Goal: Check status: Check status

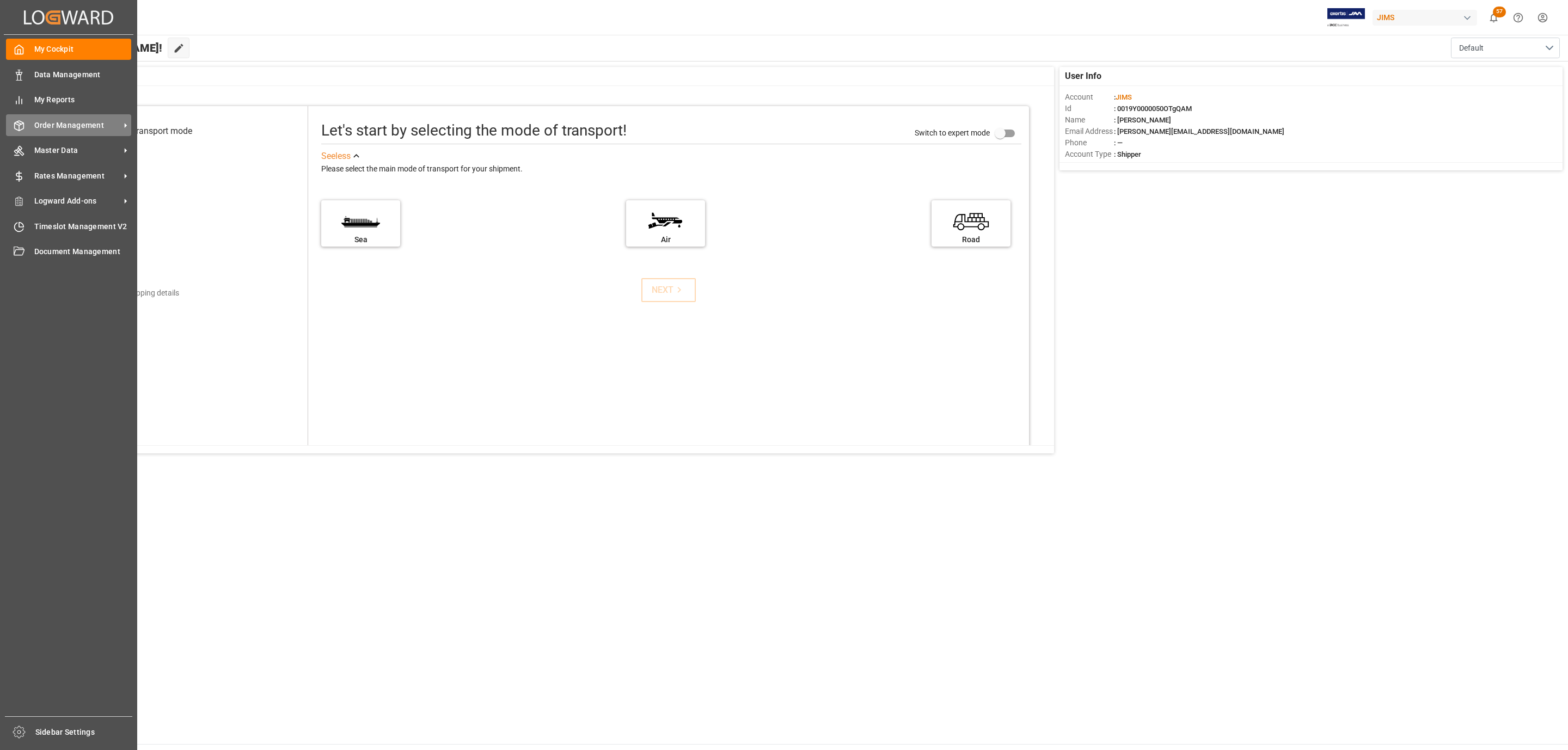
click at [35, 120] on span "Order Management" at bounding box center [77, 125] width 86 height 11
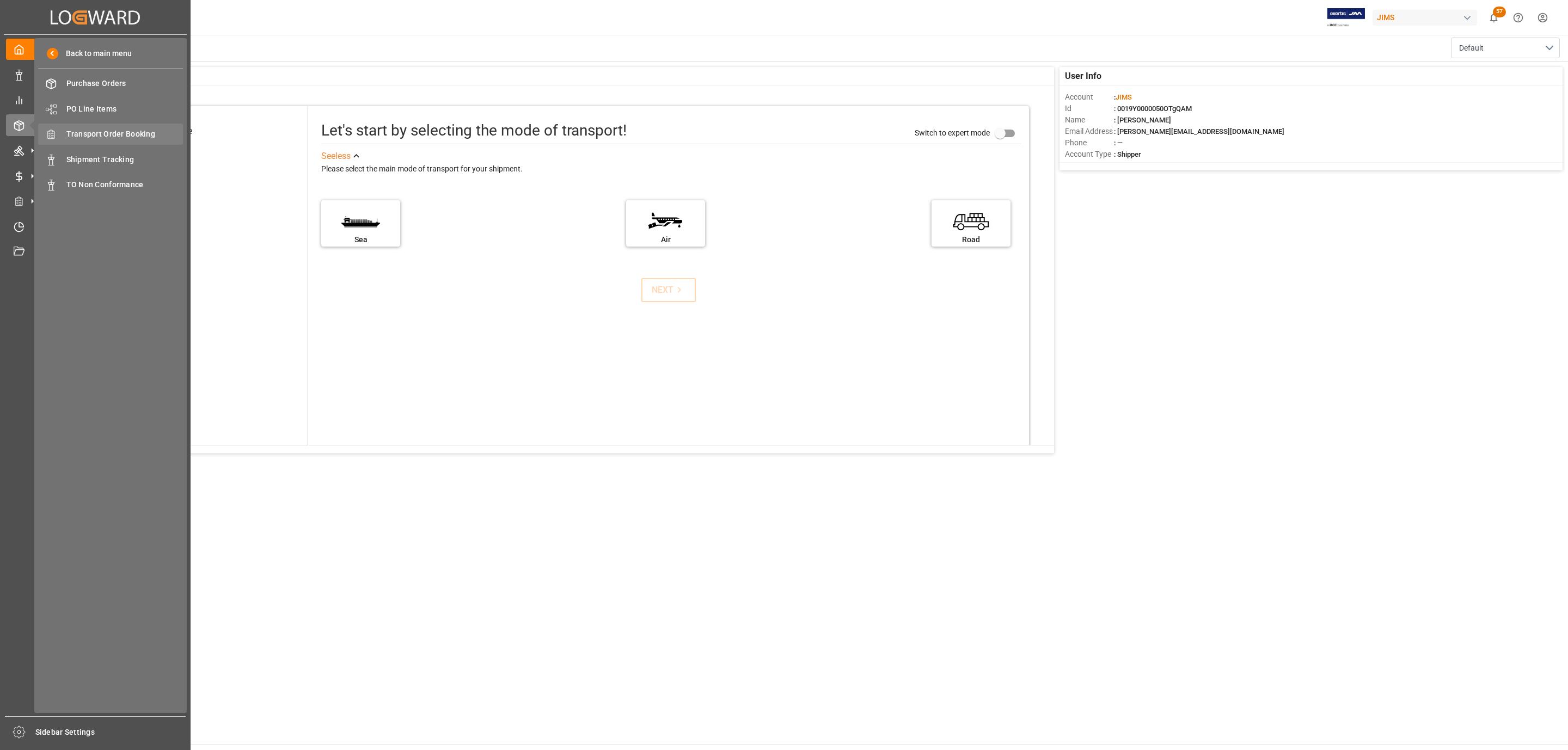
click at [129, 129] on span "Transport Order Booking" at bounding box center [125, 134] width 117 height 11
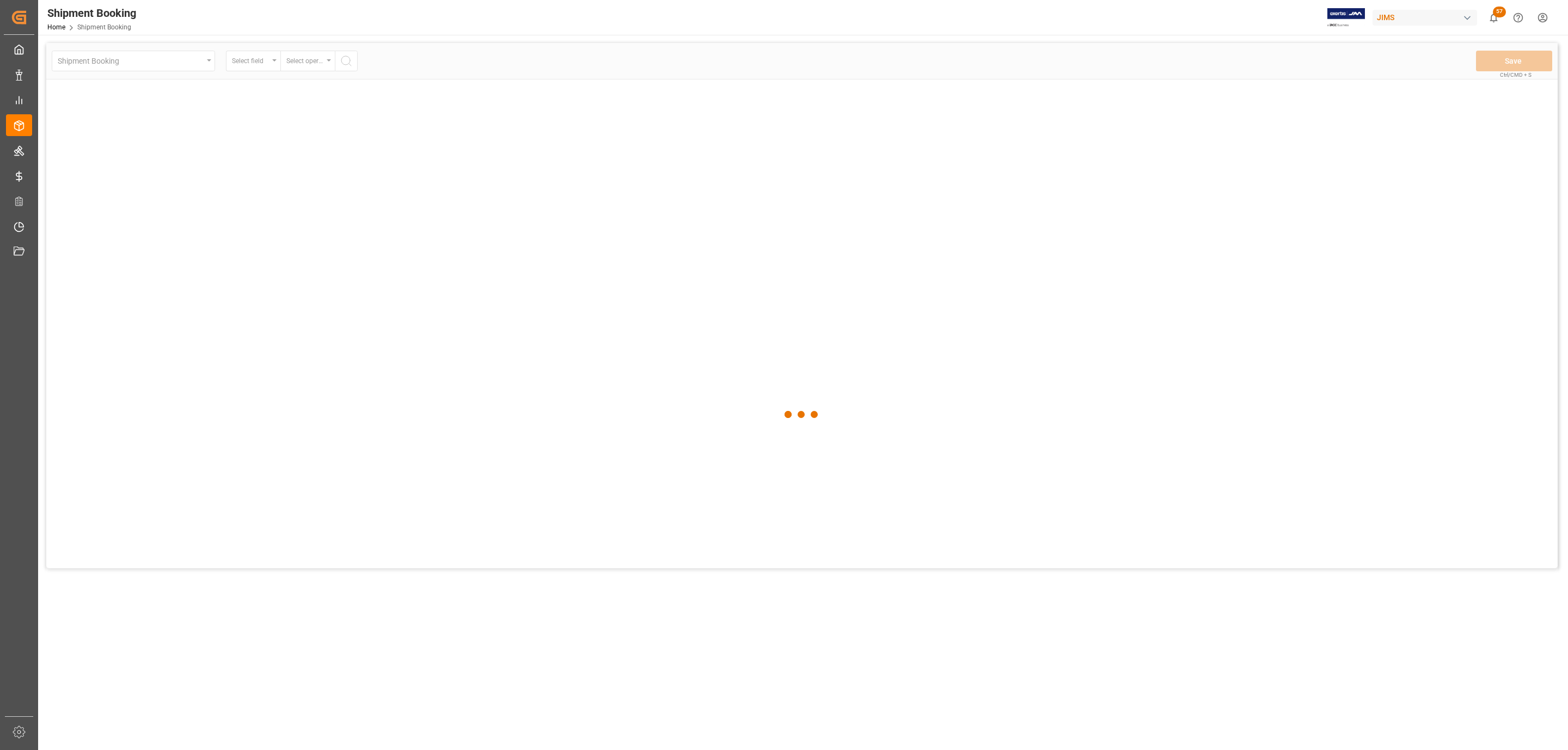
click at [319, 204] on div at bounding box center [801, 415] width 1511 height 744
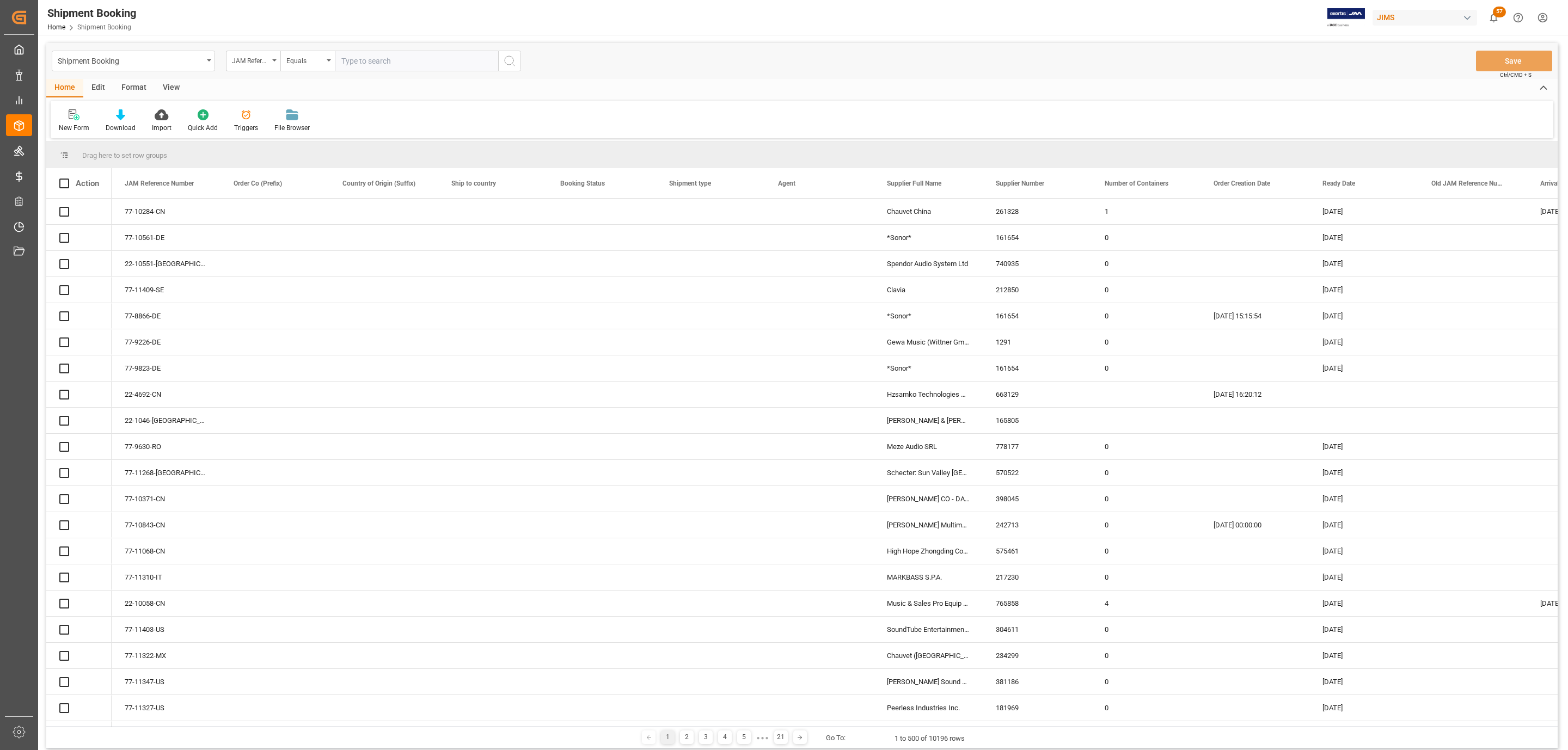
click at [368, 63] on input "text" at bounding box center [416, 61] width 163 height 21
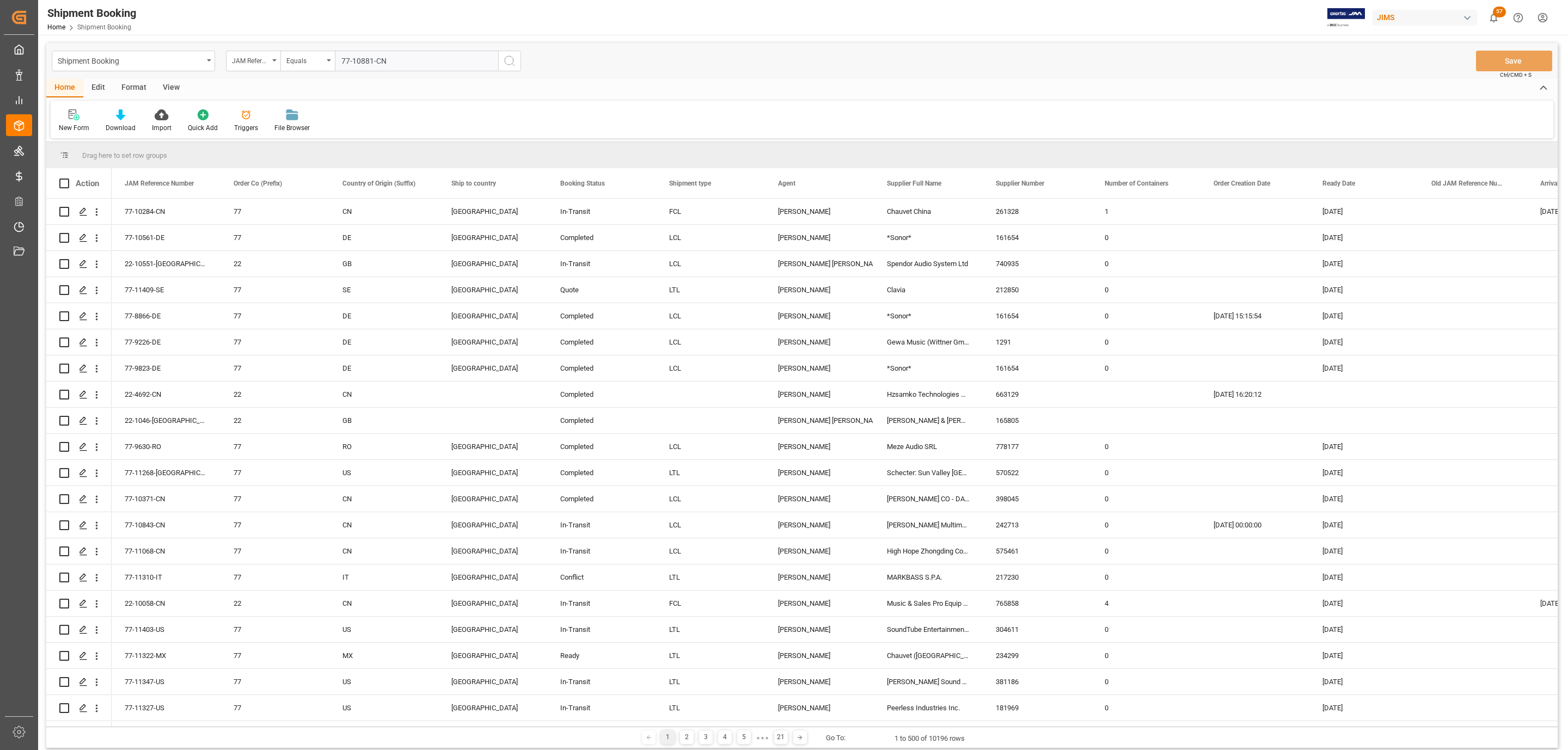
type input "77-10881-CN"
click at [519, 67] on button "search button" at bounding box center [510, 61] width 23 height 21
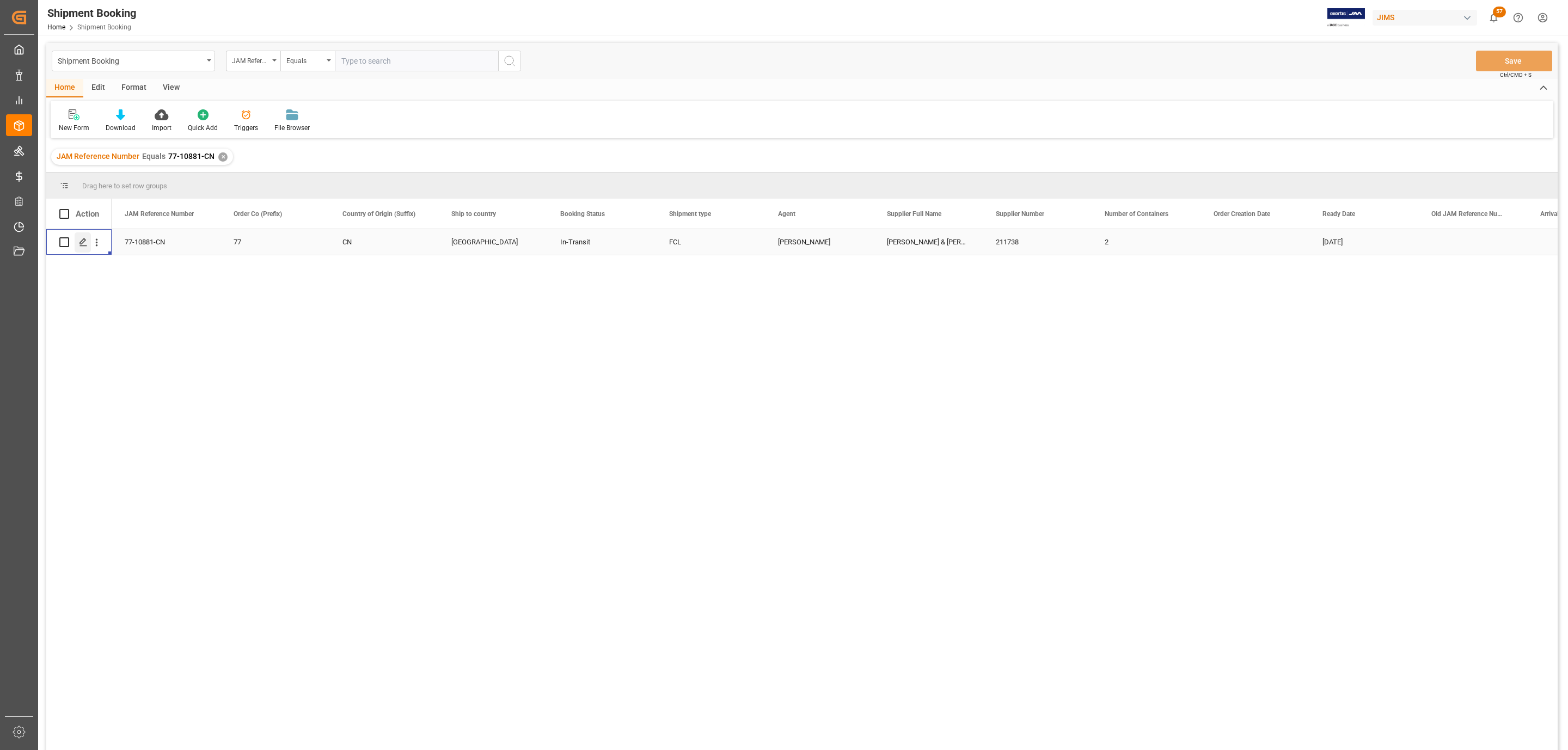
click at [86, 240] on icon "Press SPACE to select this row." at bounding box center [83, 243] width 9 height 9
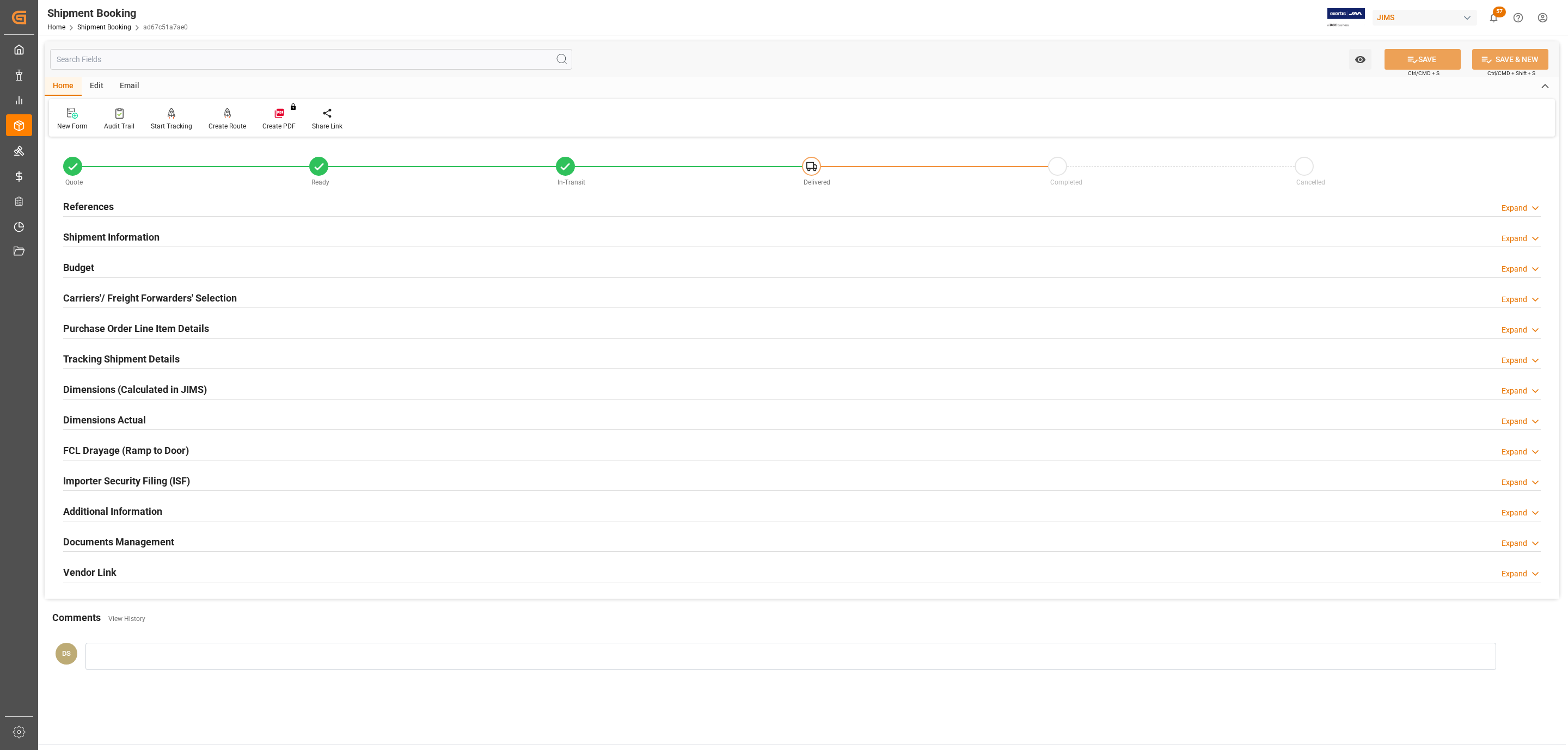
click at [124, 363] on h2 "Tracking Shipment Details" at bounding box center [120, 359] width 116 height 15
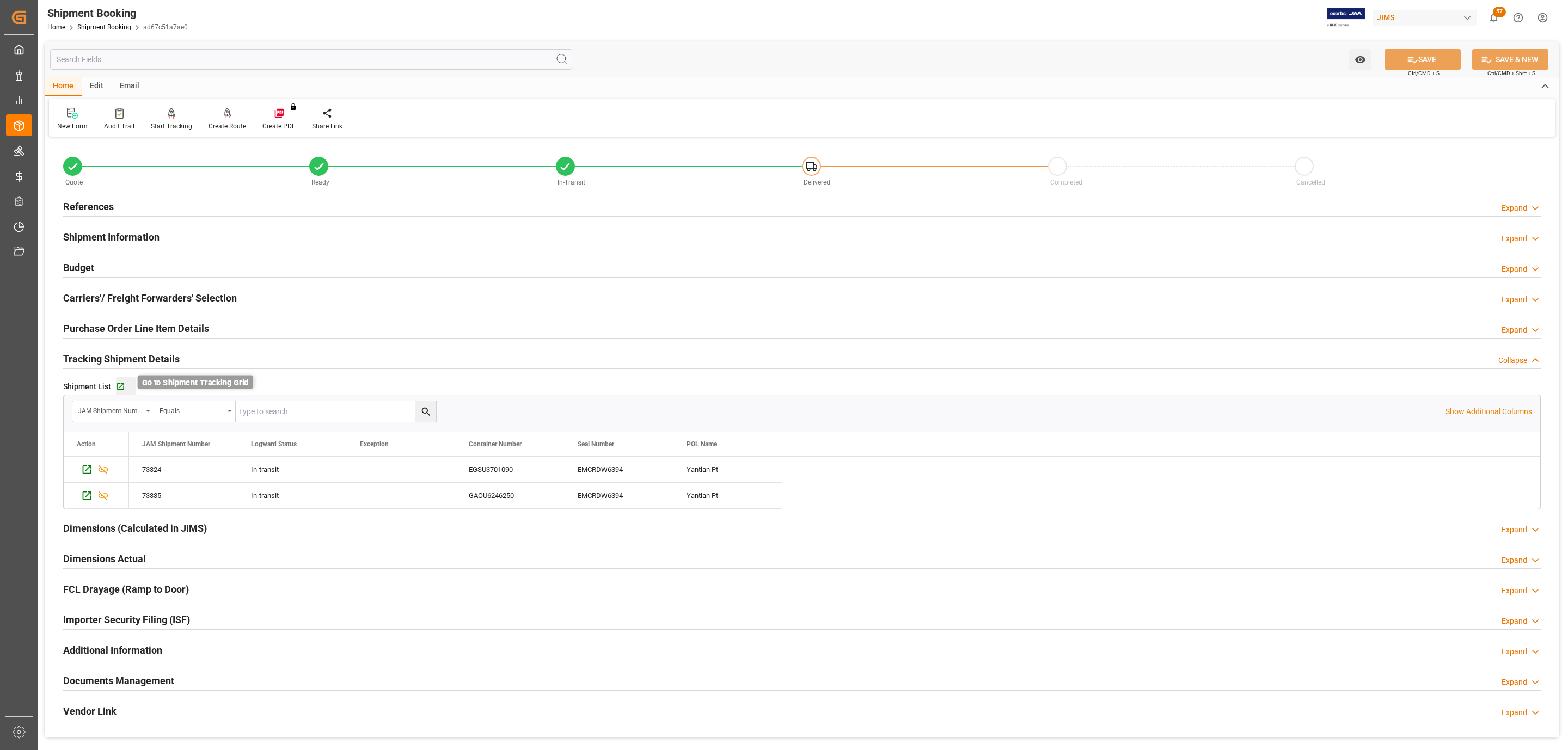
click at [118, 389] on icon "button" at bounding box center [120, 387] width 10 height 10
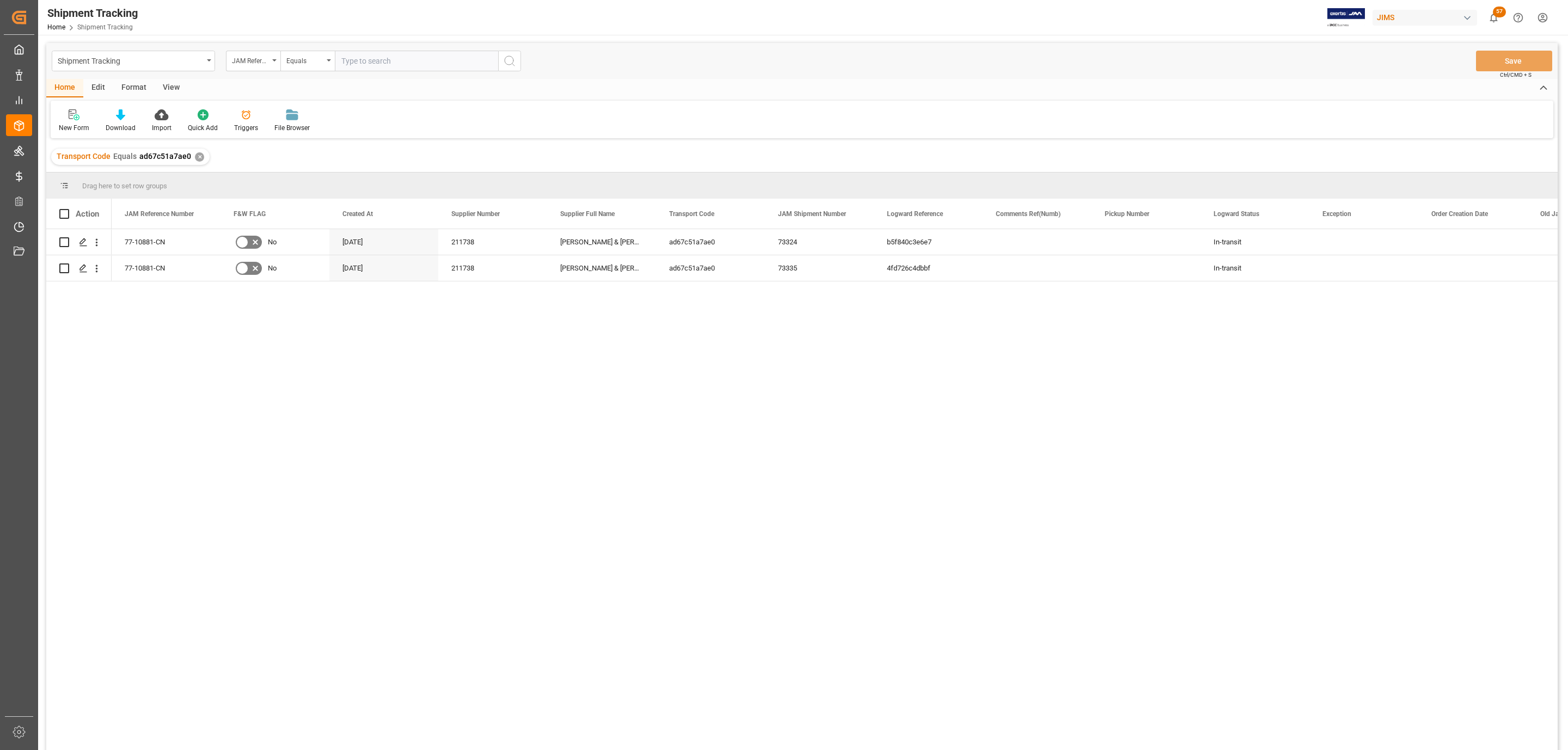
click at [171, 83] on div "View" at bounding box center [171, 87] width 33 height 18
click at [120, 114] on icon at bounding box center [123, 114] width 10 height 10
click at [367, 118] on div "Default Standard Templates Dispatch MULTIMEDIA HOLIDAY Trade War All MOT's trac…" at bounding box center [801, 119] width 1503 height 38
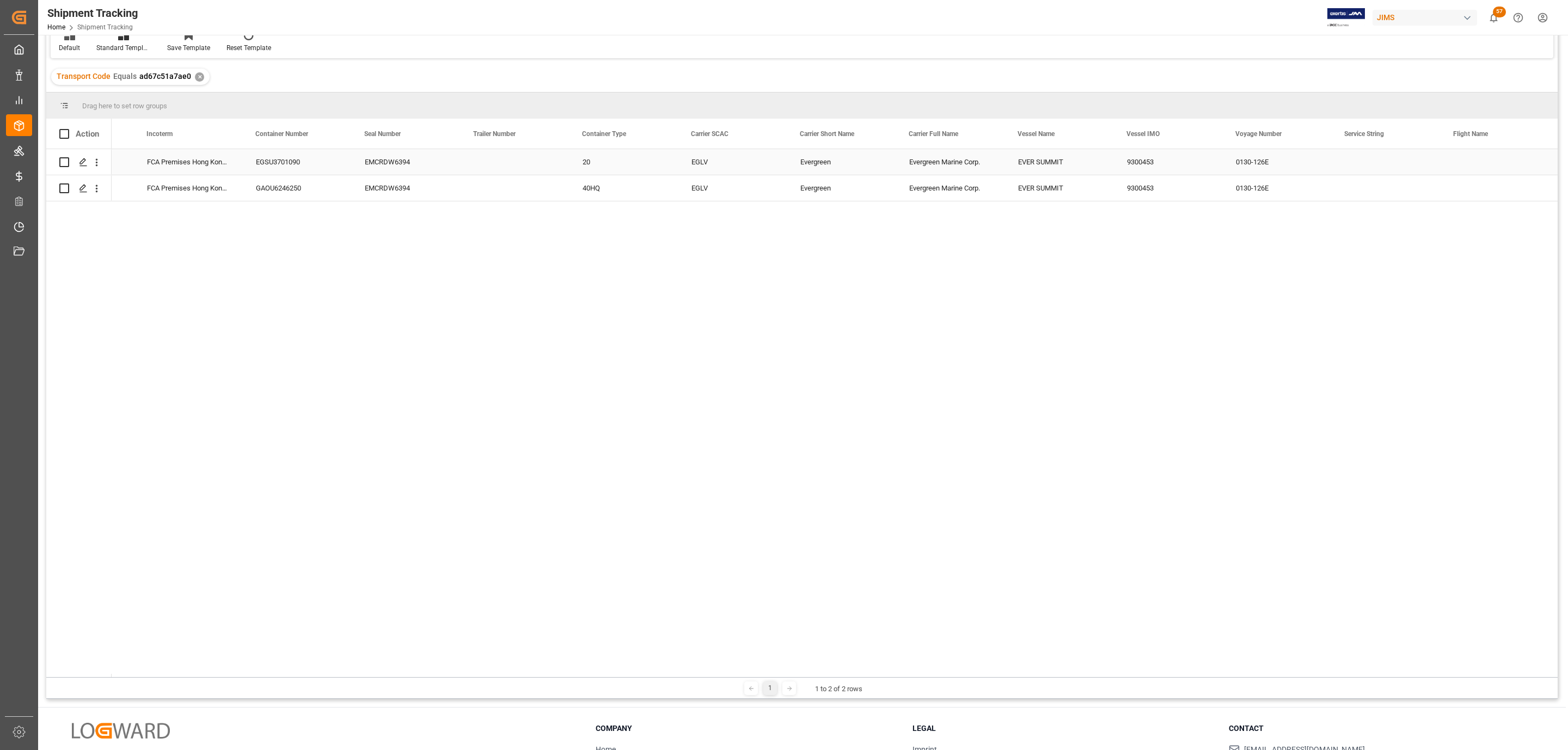
click at [274, 160] on div "EGSU3701090" at bounding box center [297, 162] width 109 height 25
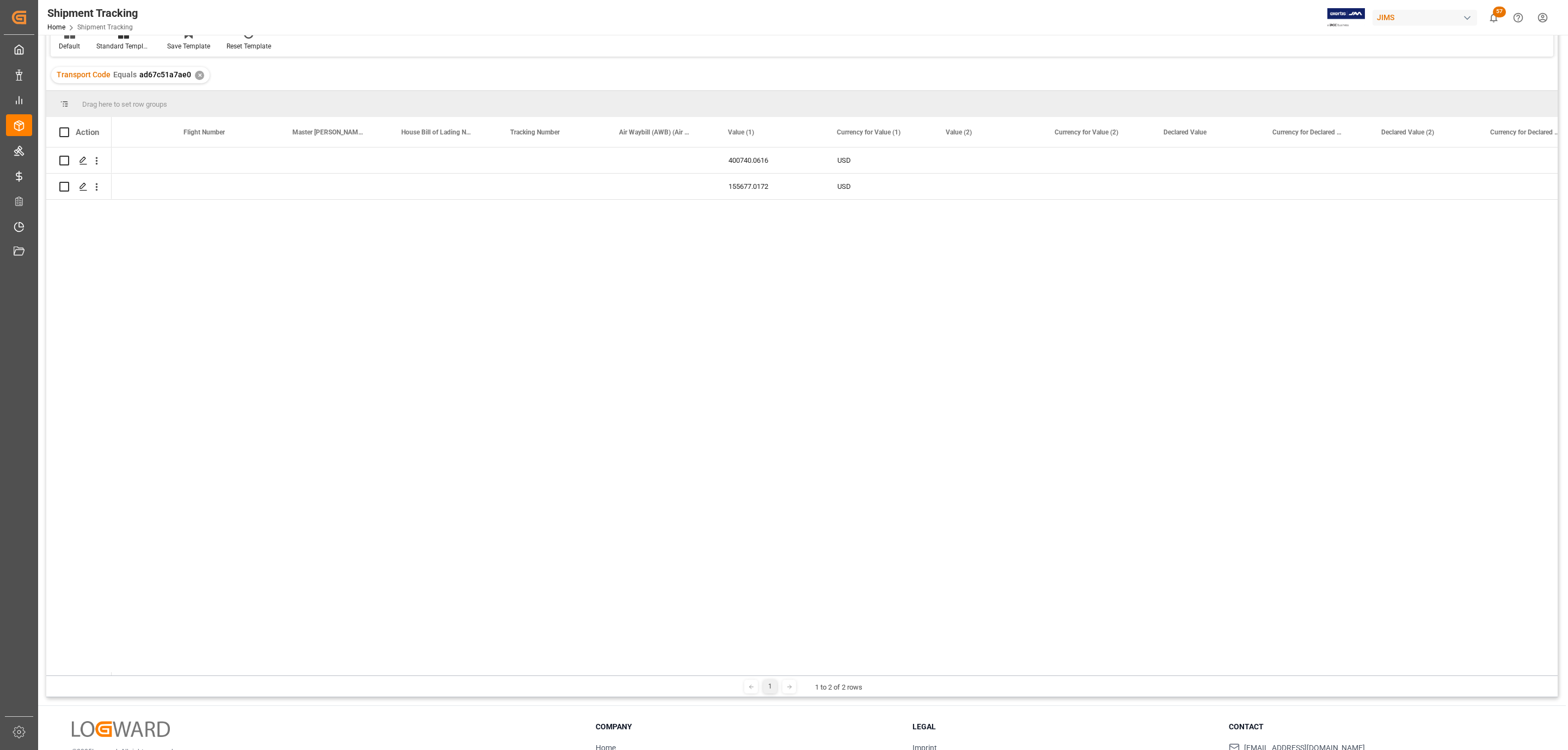
scroll to position [0, 3496]
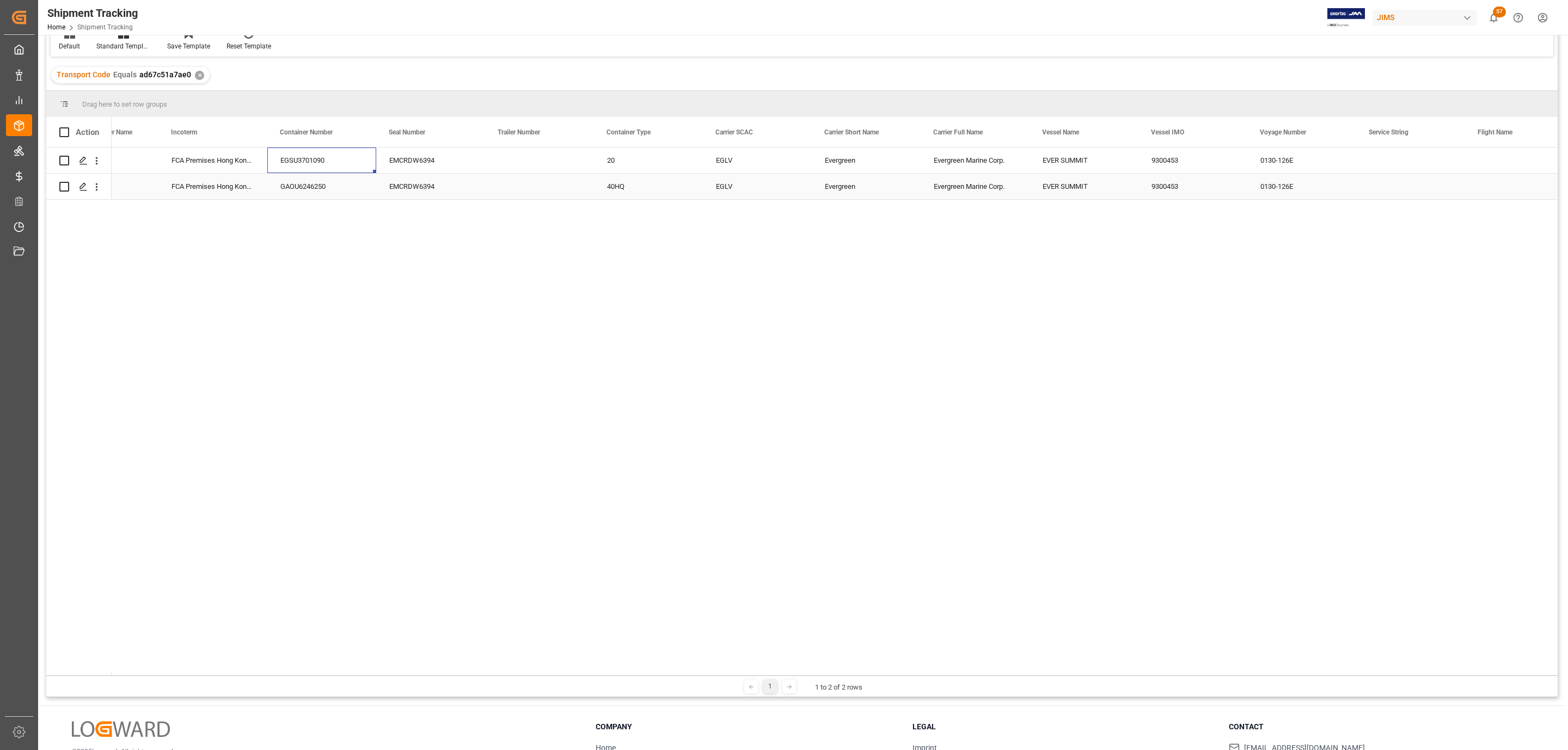
click at [618, 189] on div "40HQ" at bounding box center [648, 186] width 109 height 25
click at [685, 180] on button "40HQ" at bounding box center [648, 181] width 92 height 21
click at [645, 206] on div "20" at bounding box center [649, 209] width 79 height 10
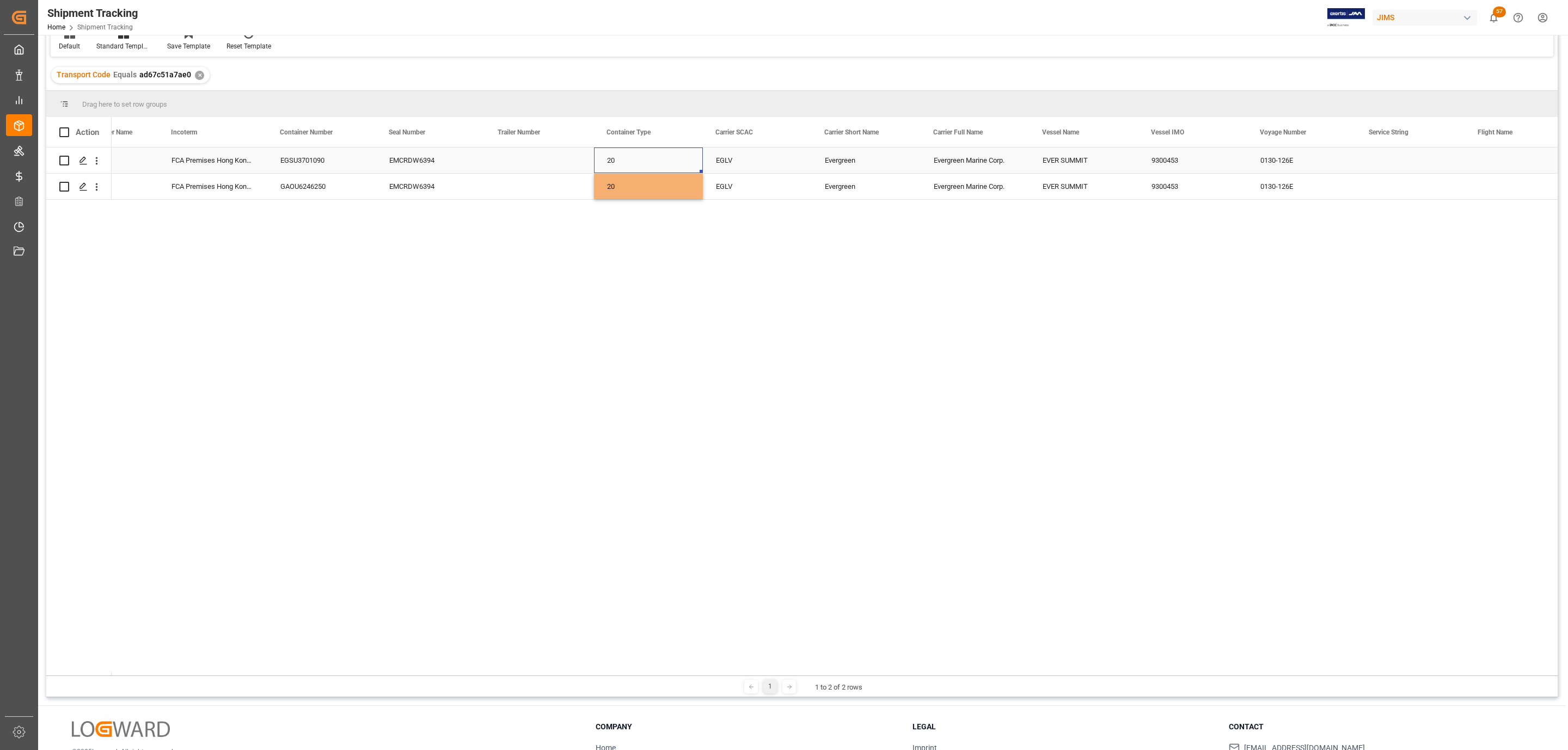
click at [631, 160] on div "20" at bounding box center [648, 160] width 109 height 25
click at [631, 159] on div "20" at bounding box center [648, 160] width 109 height 25
click at [631, 159] on button "20" at bounding box center [648, 167] width 92 height 21
click at [632, 255] on div "40HQ" at bounding box center [649, 259] width 79 height 10
click at [664, 231] on div "EGSU3701090 0130-126E 9300453 EVER SUMMIT Evergreen Marine Corp. Evergreen EGLV…" at bounding box center [835, 411] width 1446 height 528
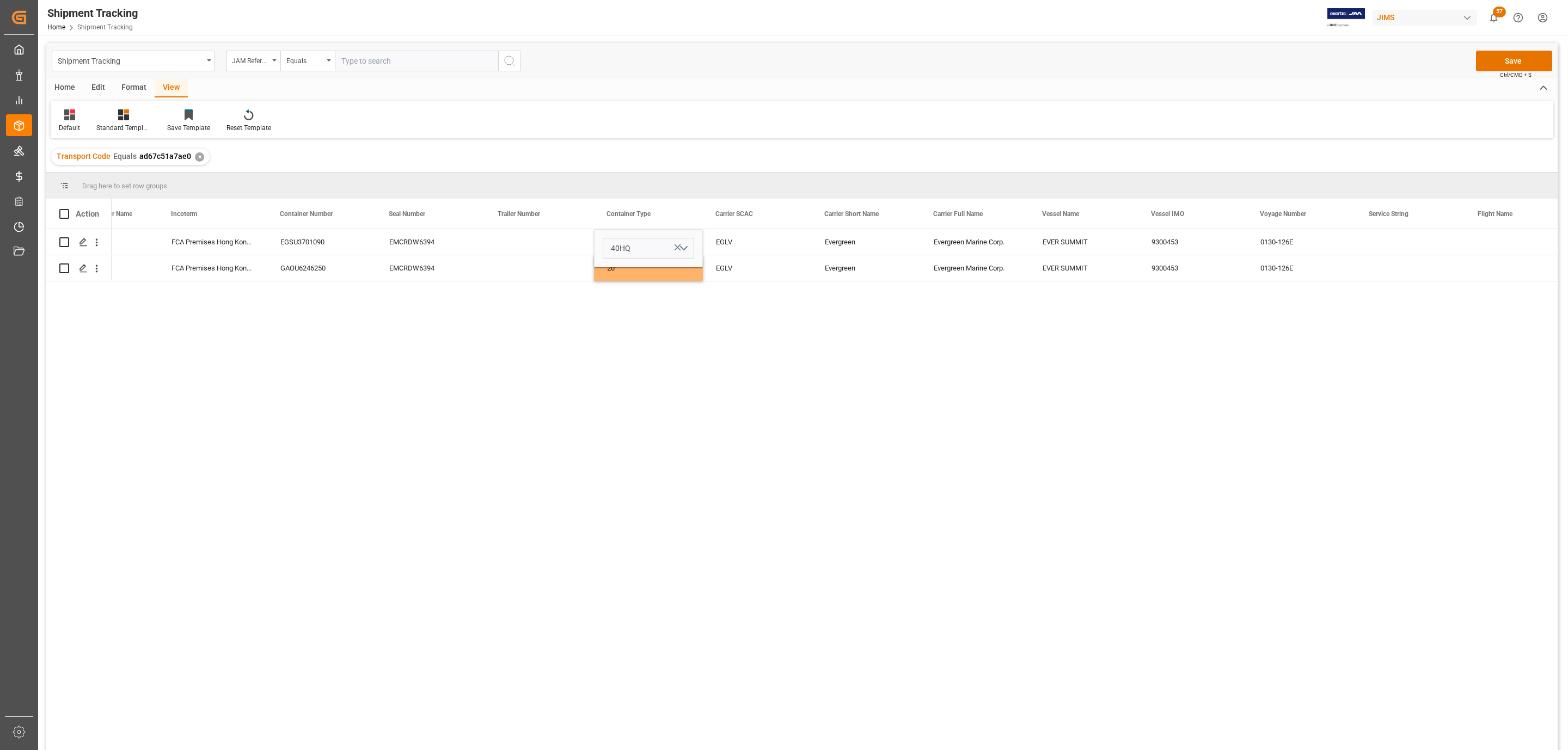
click at [646, 299] on div "EGSU3701090 0130-126E 9300453 EVER SUMMIT Evergreen Marine Corp. Evergreen EGLV…" at bounding box center [835, 493] width 1446 height 528
click at [598, 161] on div "Transport Code Equals ad67c51a7ae0 ✕" at bounding box center [801, 156] width 1511 height 31
click at [1539, 60] on button "Save" at bounding box center [1514, 61] width 76 height 21
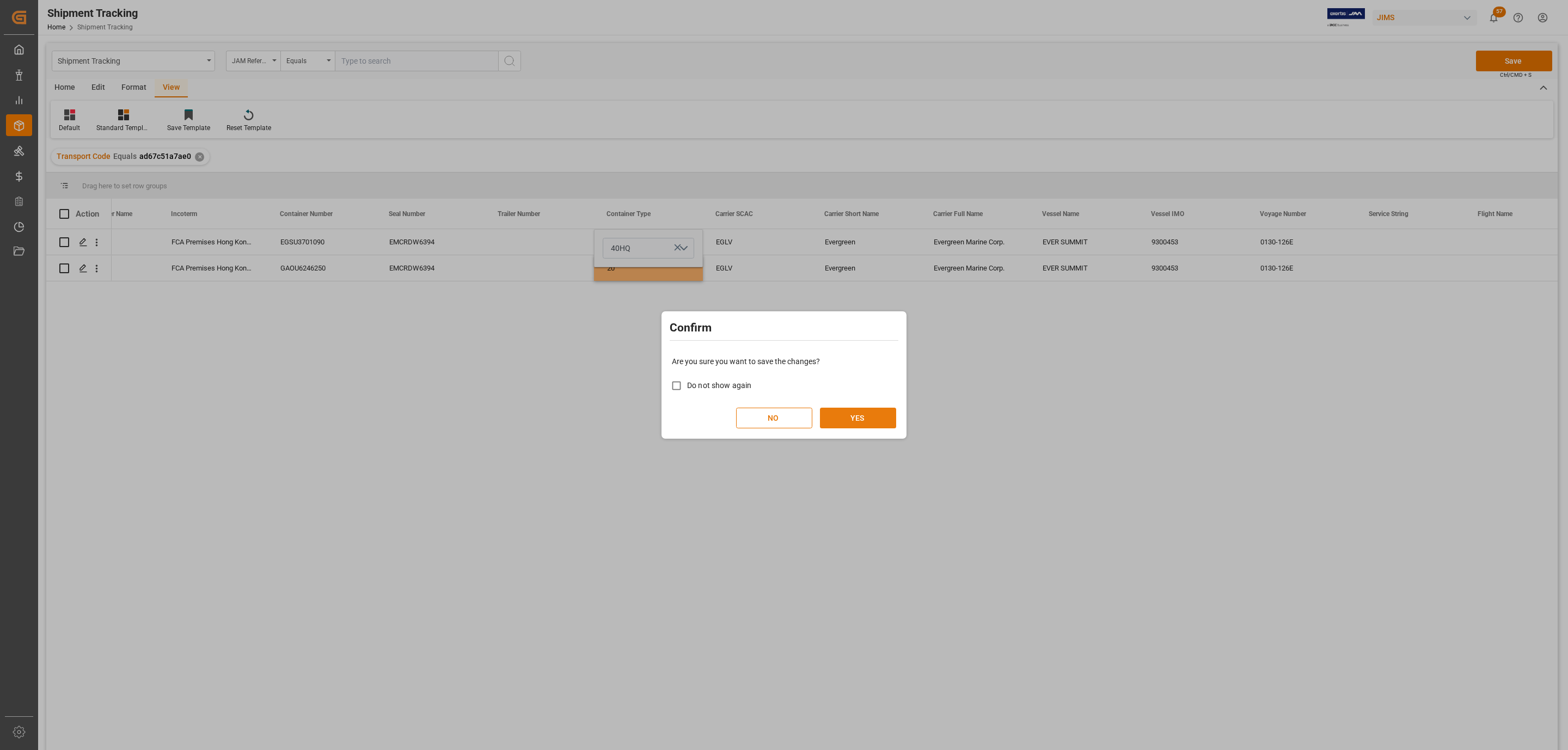
click at [868, 420] on button "YES" at bounding box center [857, 418] width 76 height 21
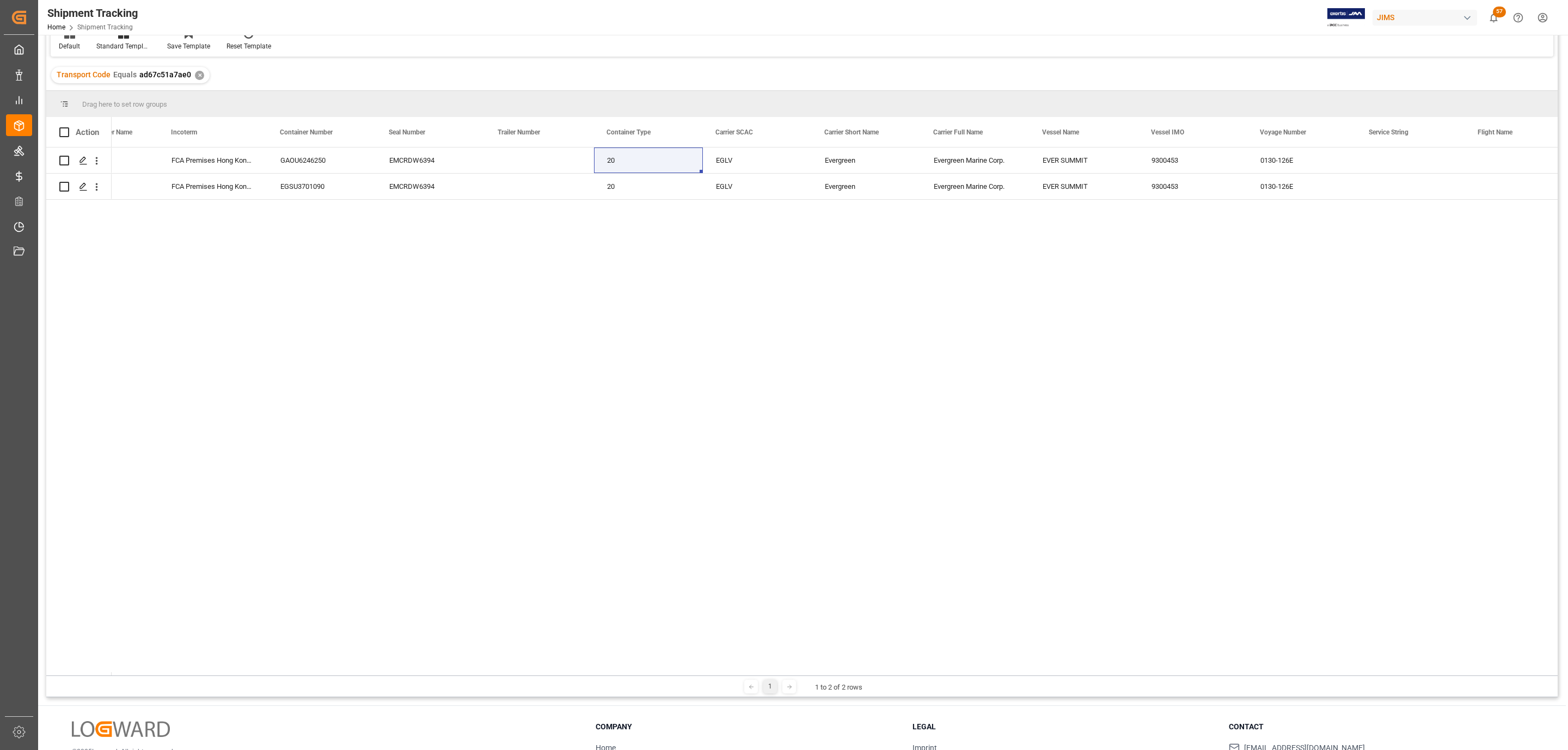
drag, startPoint x: 306, startPoint y: 677, endPoint x: 399, endPoint y: 667, distance: 93.5
click at [399, 667] on div "Drag here to set row groups Drag here to set column labels Action Carrier/ Forw…" at bounding box center [801, 394] width 1511 height 607
drag, startPoint x: 332, startPoint y: 677, endPoint x: 363, endPoint y: 671, distance: 31.6
click at [363, 671] on div "Drag here to set row groups Drag here to set column labels Action Carrier/ Forw…" at bounding box center [801, 394] width 1511 height 607
click at [411, 631] on div "H EVERGREEN FCA Premises [GEOGRAPHIC_DATA] HK GAOU6246250 EMCRDW6394 20 EGLV Ev…" at bounding box center [835, 411] width 1446 height 528
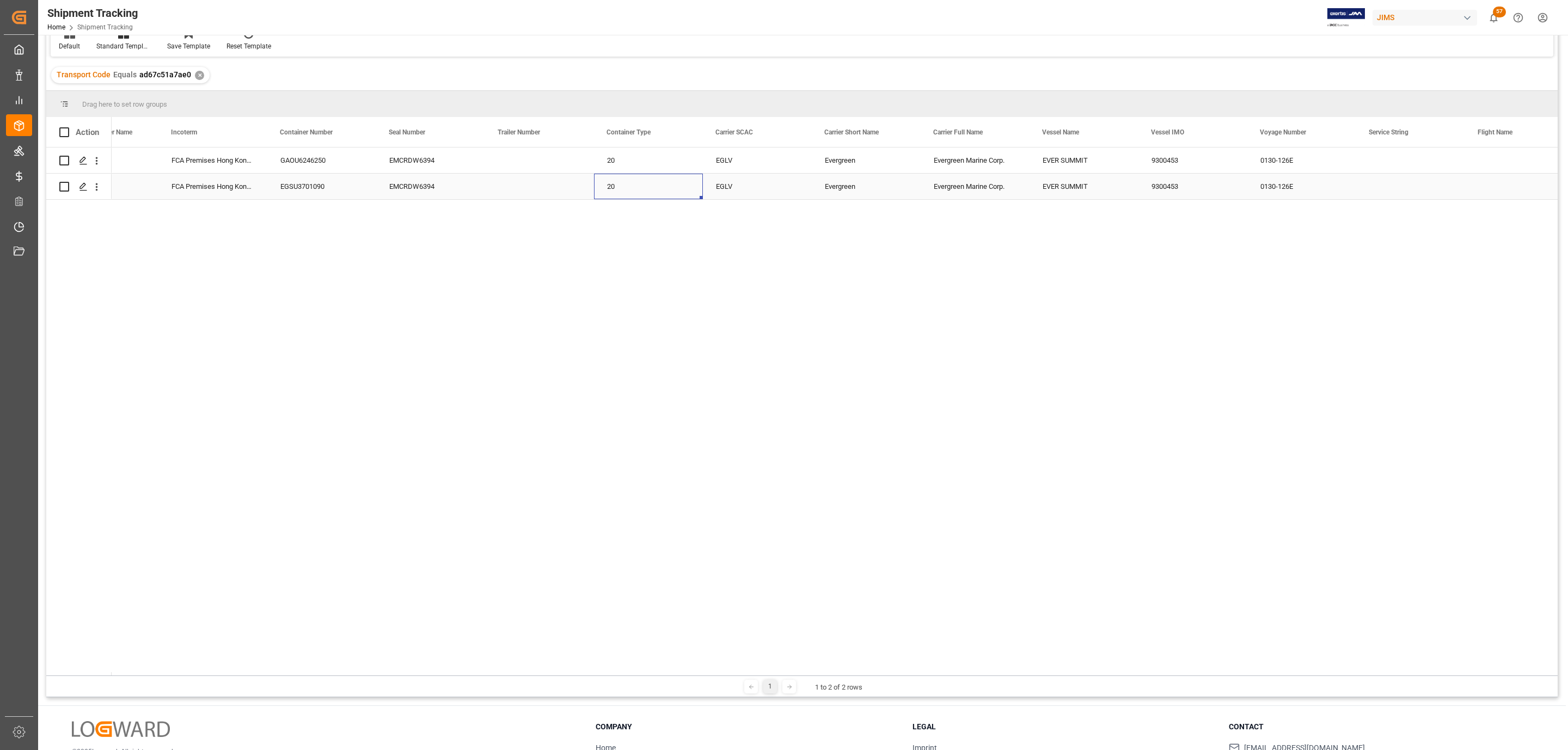
click at [643, 199] on div "20" at bounding box center [648, 186] width 109 height 25
click at [621, 160] on div "20" at bounding box center [648, 160] width 109 height 25
click at [684, 165] on button "20" at bounding box center [648, 167] width 92 height 21
click at [627, 257] on div "40HQ" at bounding box center [649, 259] width 79 height 10
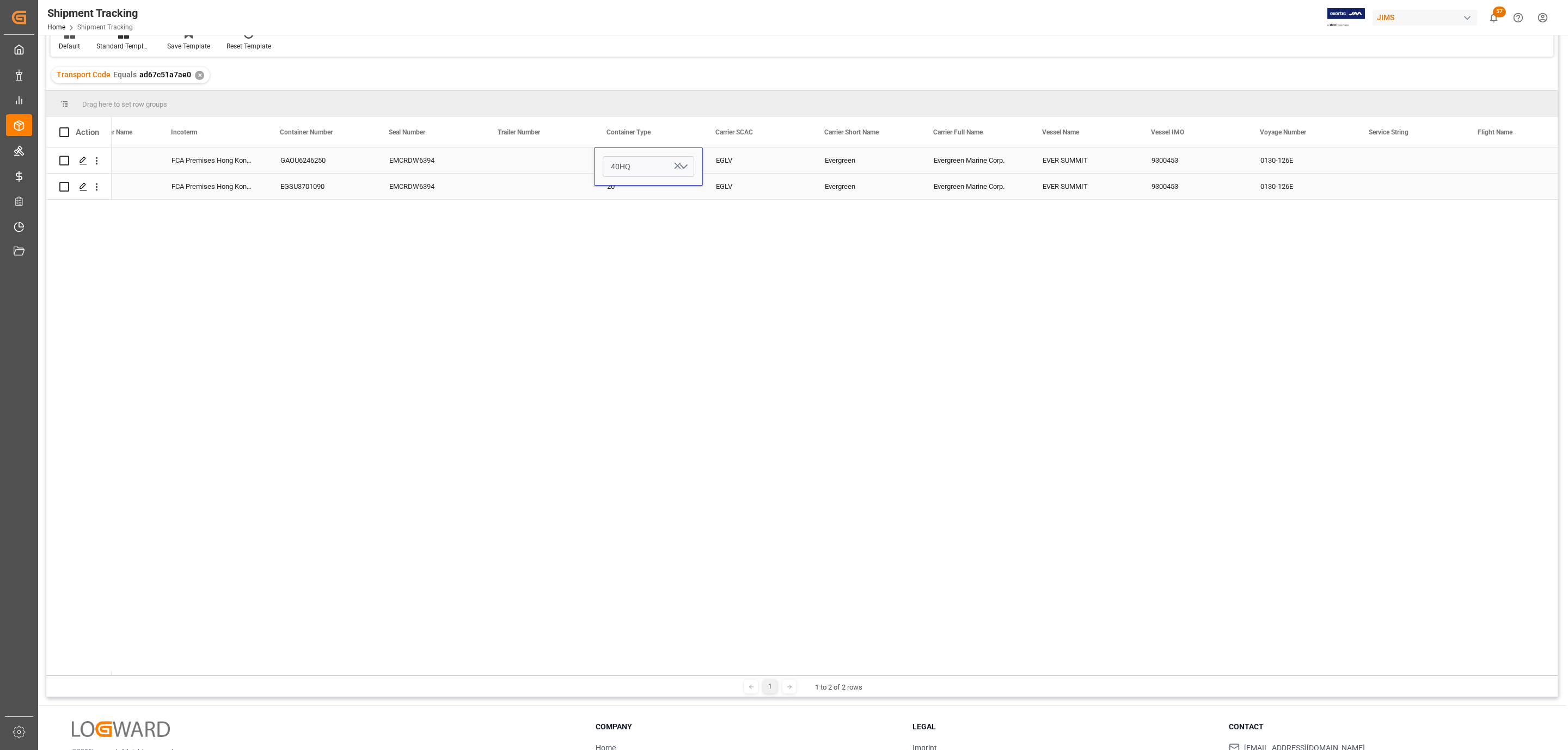
click at [567, 175] on div "Press SPACE to select this row." at bounding box center [540, 186] width 109 height 25
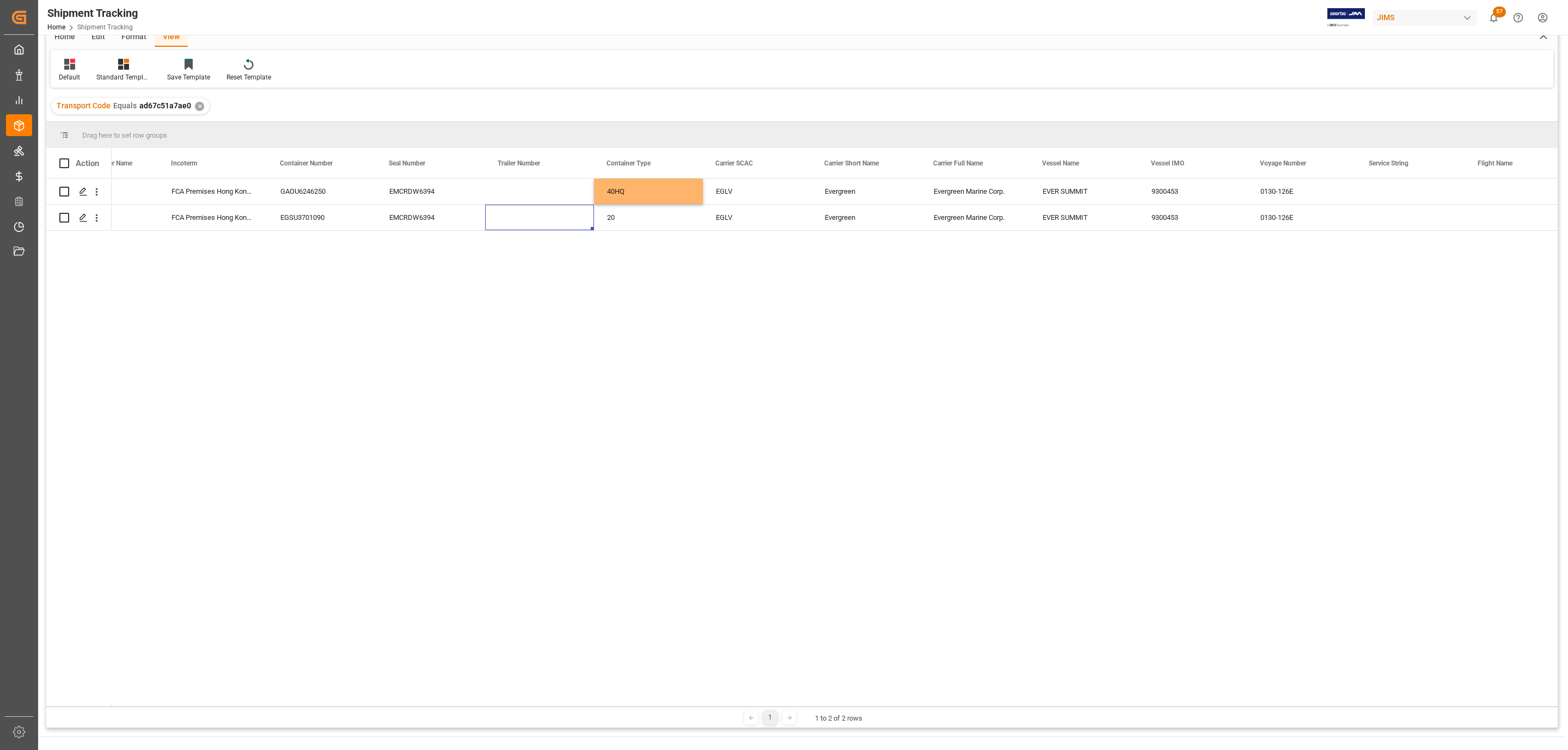
scroll to position [0, 0]
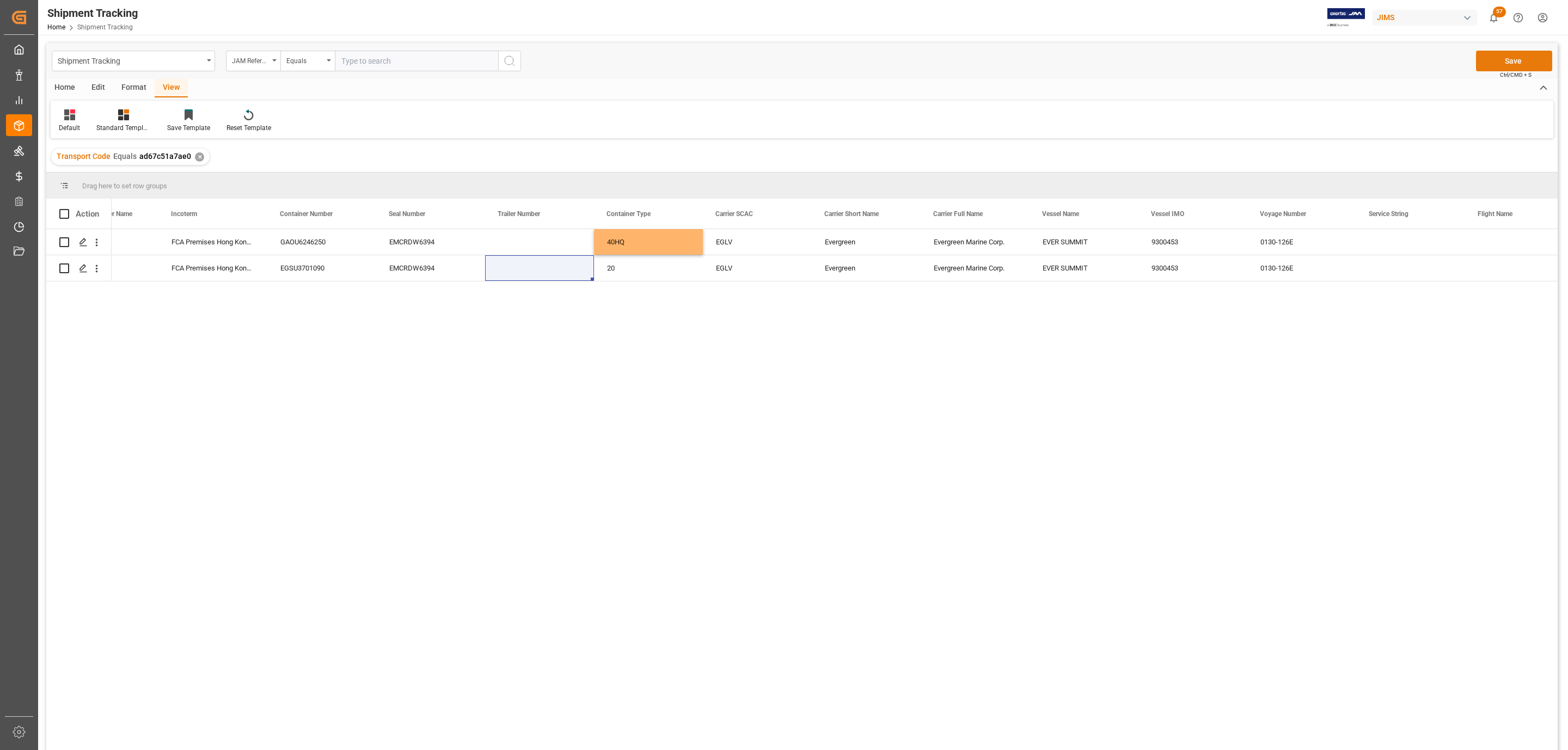
click at [1524, 58] on button "Save" at bounding box center [1514, 61] width 76 height 21
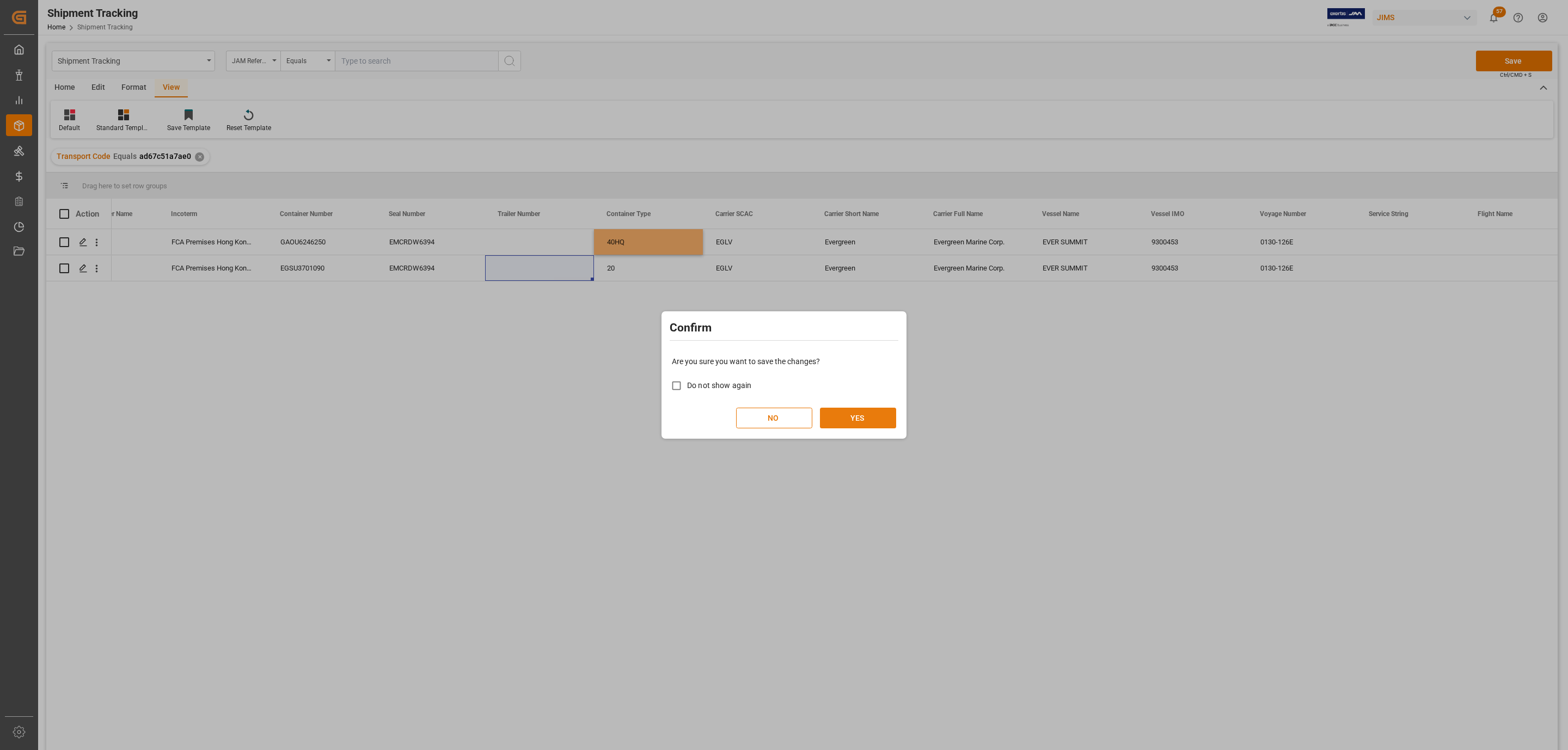
click at [879, 416] on button "YES" at bounding box center [857, 418] width 76 height 21
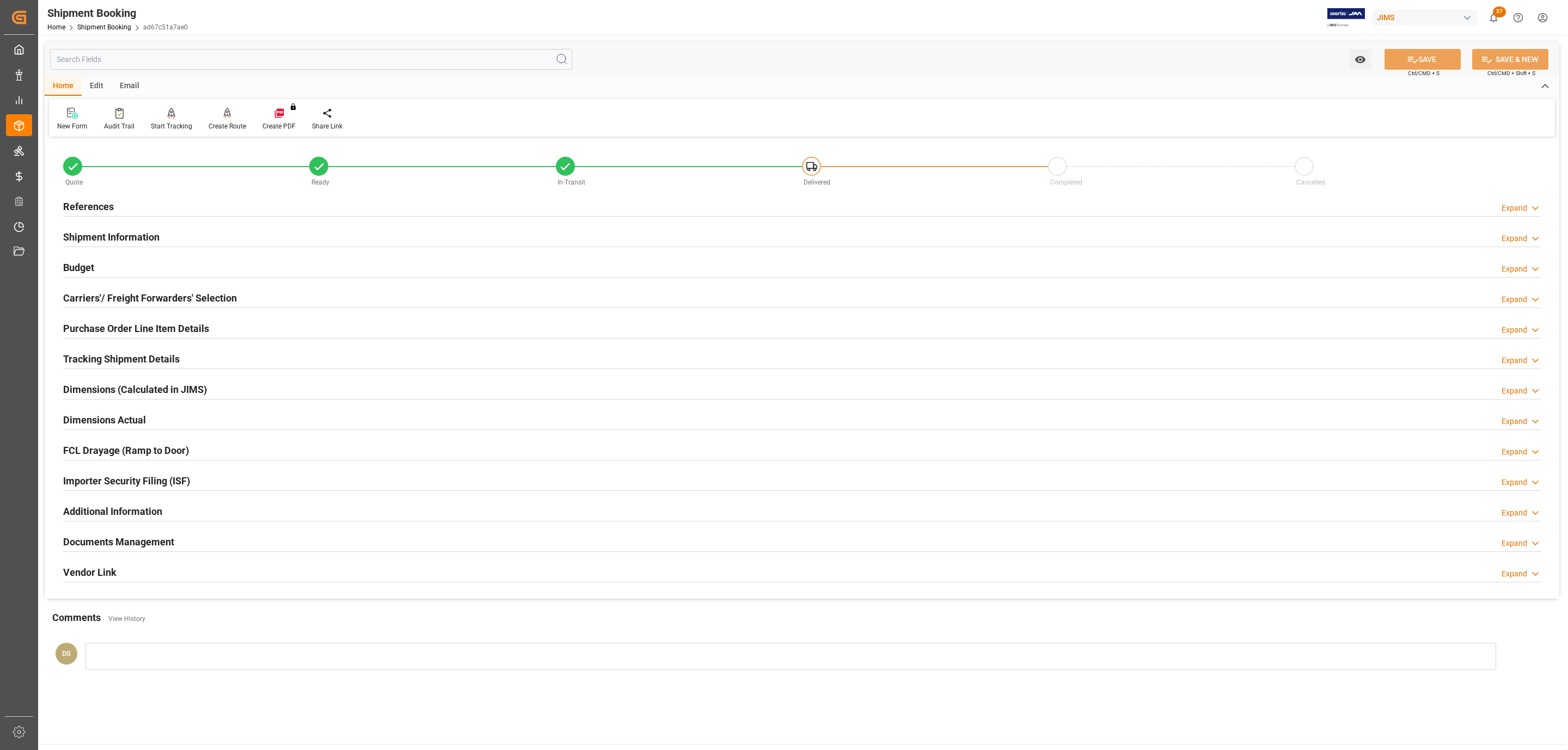
click at [147, 358] on h2 "Tracking Shipment Details" at bounding box center [120, 359] width 116 height 15
